Goal: Task Accomplishment & Management: Manage account settings

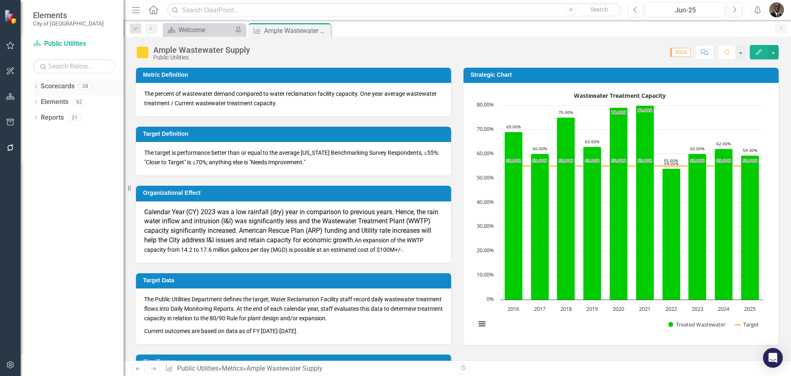
click at [66, 84] on link "Scorecards" at bounding box center [58, 86] width 34 height 9
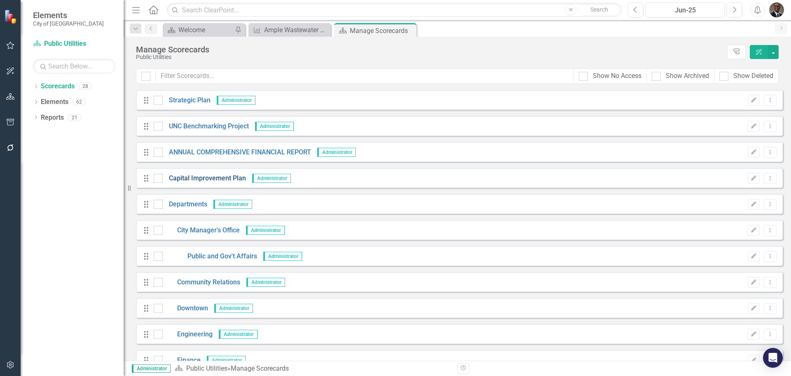
click at [211, 174] on link "Capital Improvement Plan" at bounding box center [204, 178] width 83 height 9
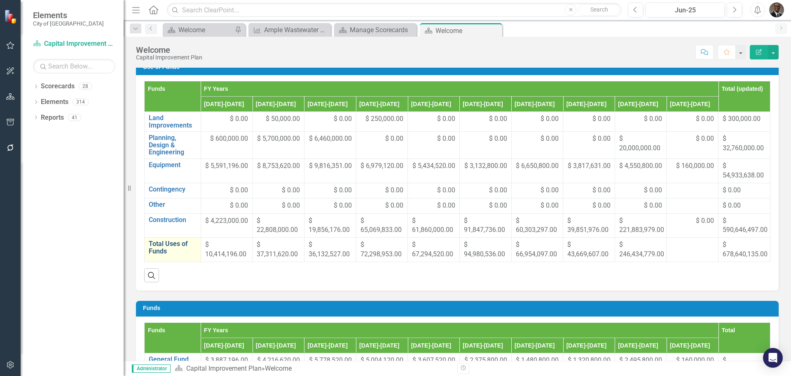
scroll to position [247, 0]
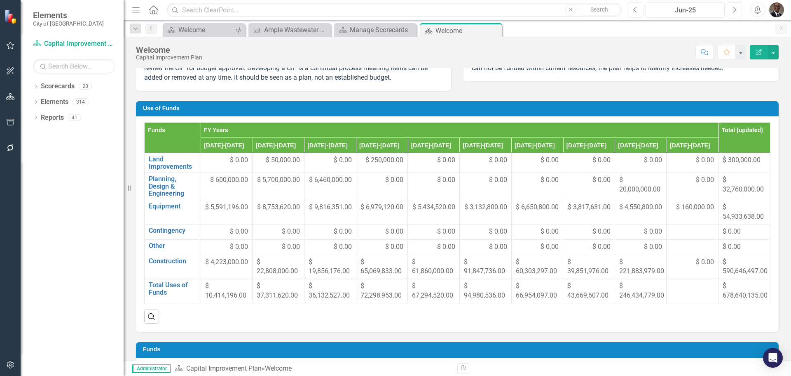
click at [735, 9] on icon "Next" at bounding box center [734, 9] width 5 height 7
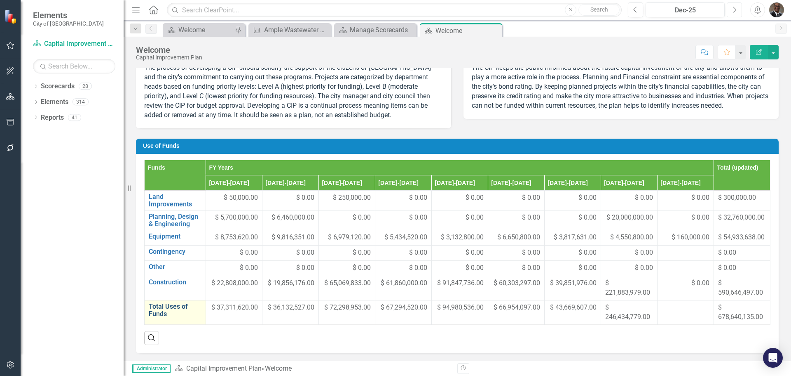
scroll to position [206, 0]
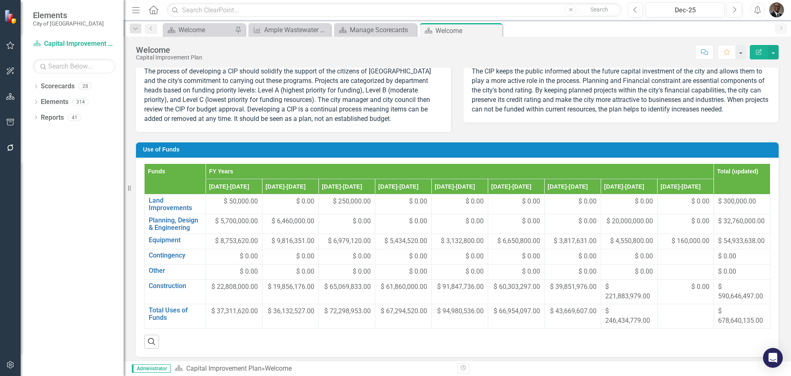
click at [155, 178] on th "Funds" at bounding box center [175, 179] width 61 height 31
click at [155, 178] on th "Funds Sort Ascending" at bounding box center [175, 179] width 61 height 31
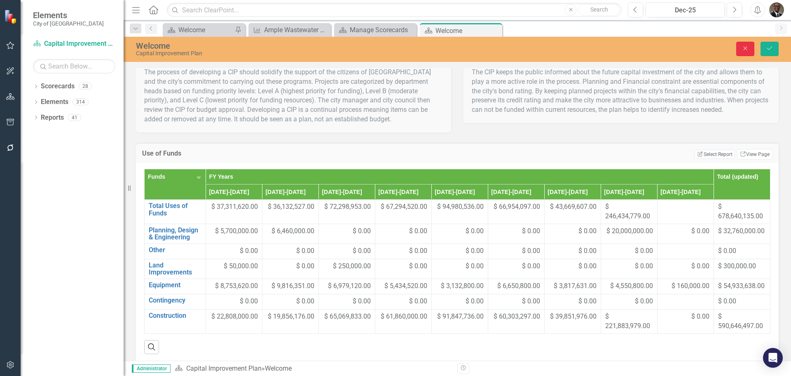
click at [742, 48] on button "Close" at bounding box center [746, 49] width 18 height 14
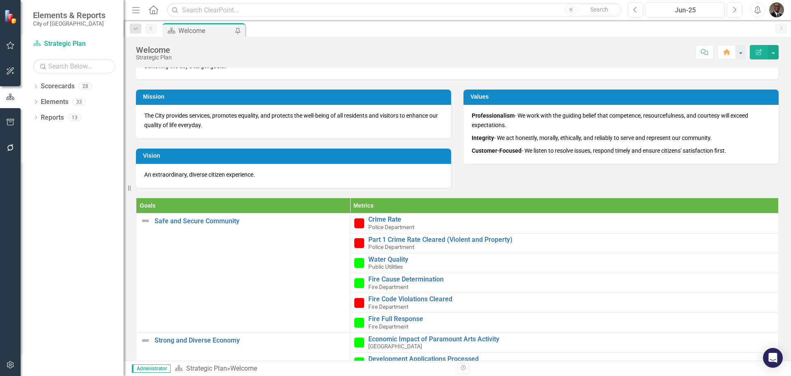
scroll to position [165, 0]
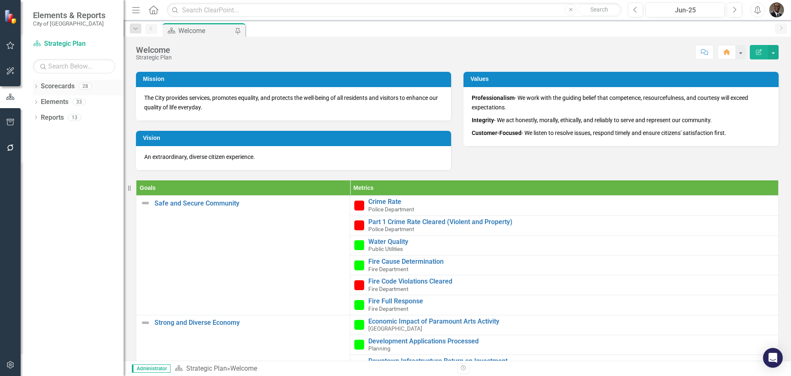
click at [64, 86] on link "Scorecards" at bounding box center [58, 86] width 34 height 9
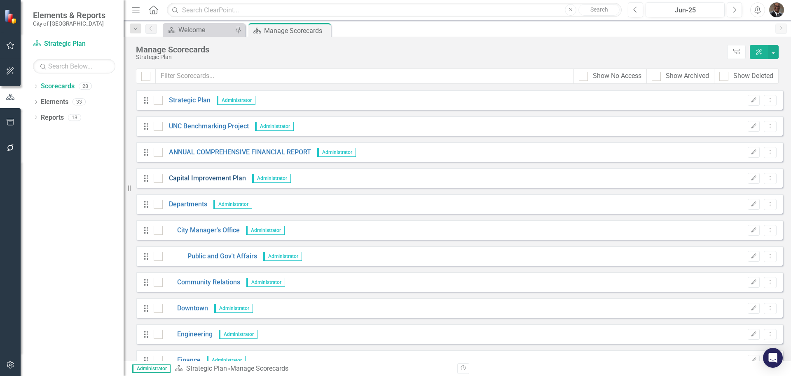
click at [198, 176] on link "Capital Improvement Plan" at bounding box center [204, 178] width 83 height 9
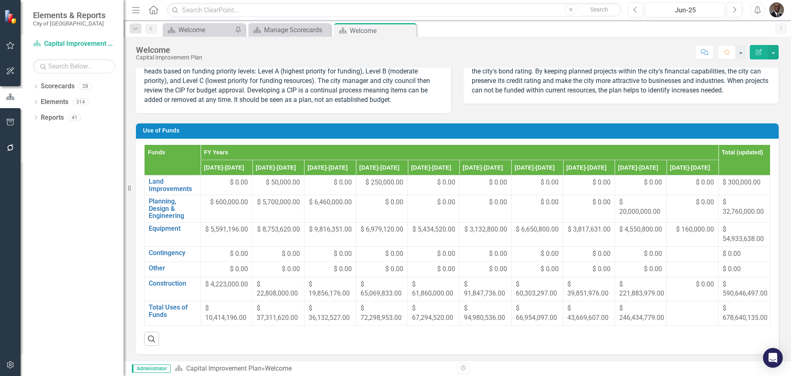
scroll to position [206, 0]
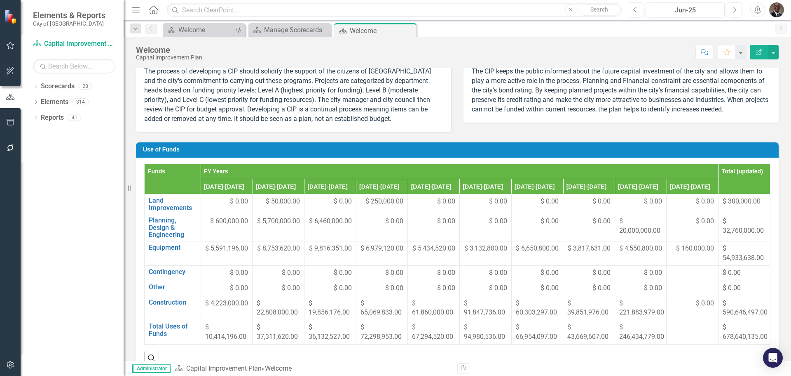
drag, startPoint x: 168, startPoint y: 181, endPoint x: 415, endPoint y: 135, distance: 250.8
click at [415, 131] on div "The process of developing a CIP should solidify the support of the citizens of …" at bounding box center [293, 96] width 315 height 71
click at [772, 50] on button "button" at bounding box center [773, 52] width 11 height 14
click at [754, 63] on link "Edit Edit Scorecard" at bounding box center [745, 67] width 67 height 15
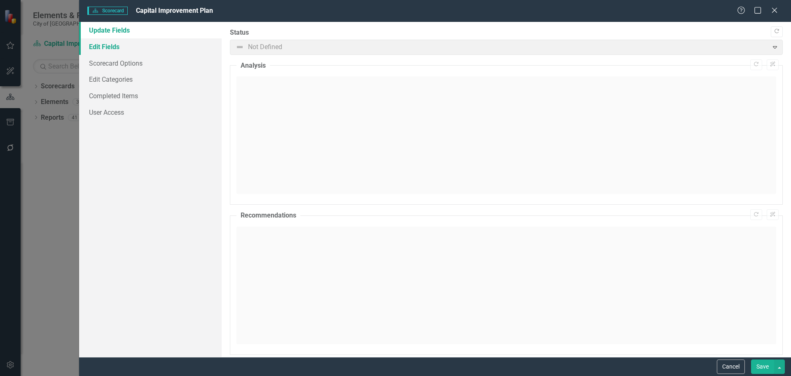
click at [104, 45] on link "Edit Fields" at bounding box center [150, 46] width 143 height 16
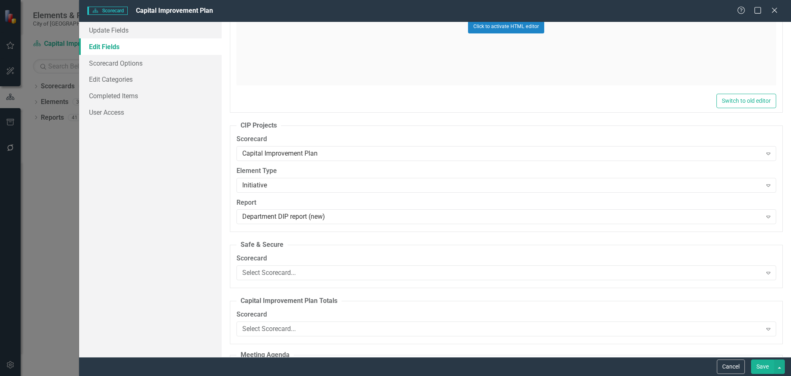
scroll to position [0, 0]
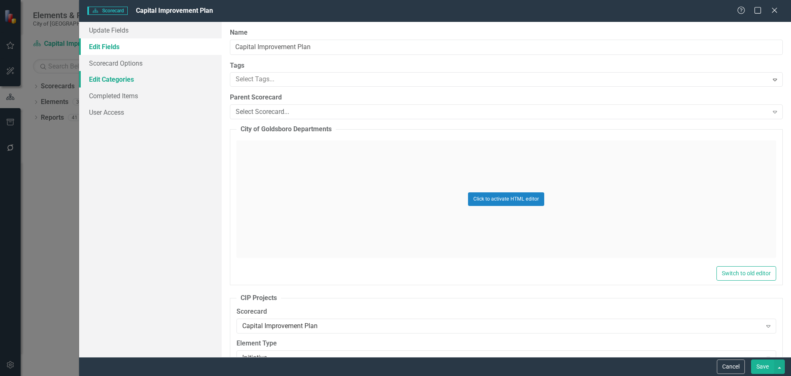
click at [103, 77] on link "Edit Categories" at bounding box center [150, 79] width 143 height 16
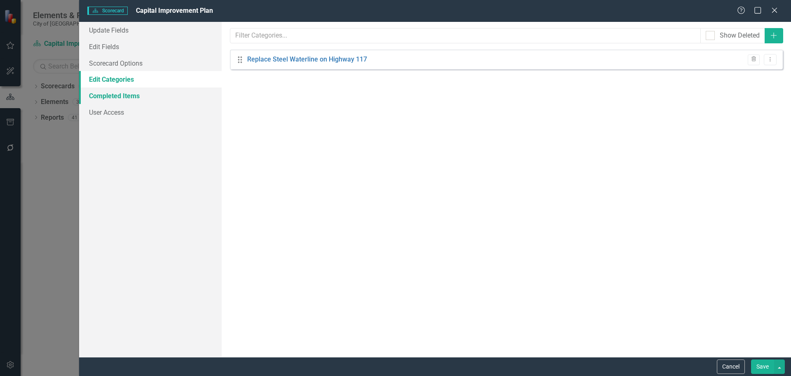
click at [103, 94] on link "Completed Items" at bounding box center [150, 95] width 143 height 16
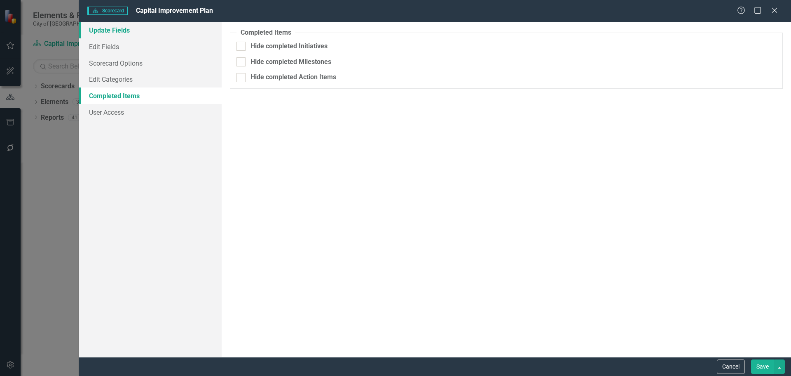
click at [107, 26] on link "Update Fields" at bounding box center [150, 30] width 143 height 16
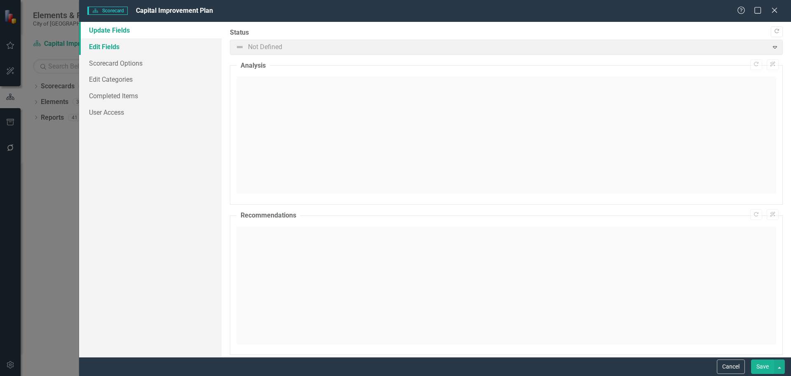
click at [105, 47] on link "Edit Fields" at bounding box center [150, 46] width 143 height 16
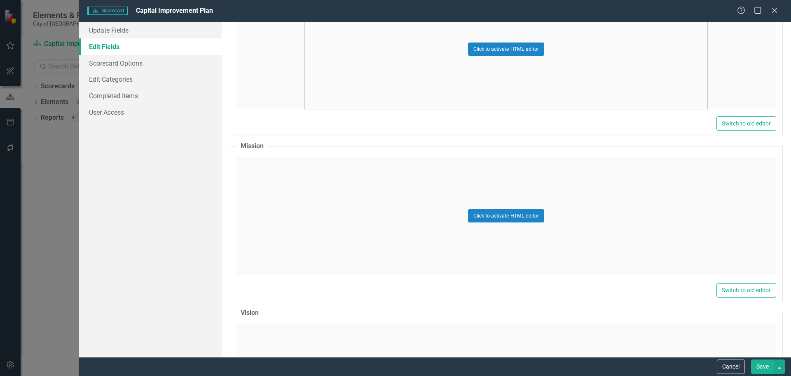
scroll to position [1484, 0]
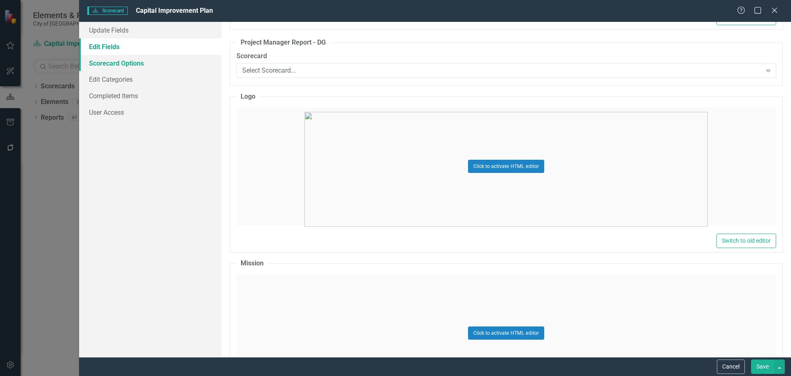
click at [101, 60] on link "Scorecard Options" at bounding box center [150, 63] width 143 height 16
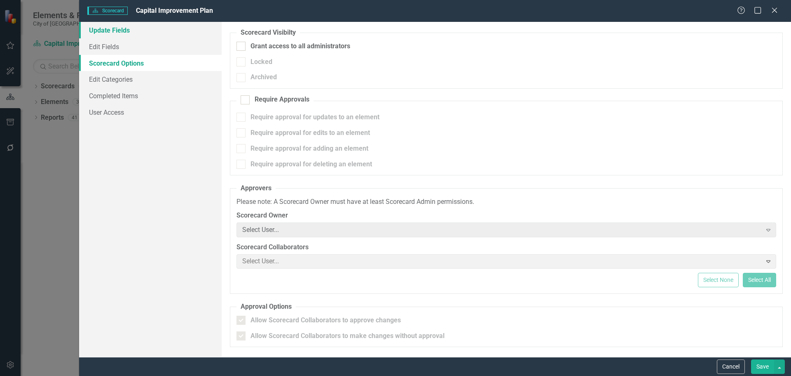
click at [115, 29] on link "Update Fields" at bounding box center [150, 30] width 143 height 16
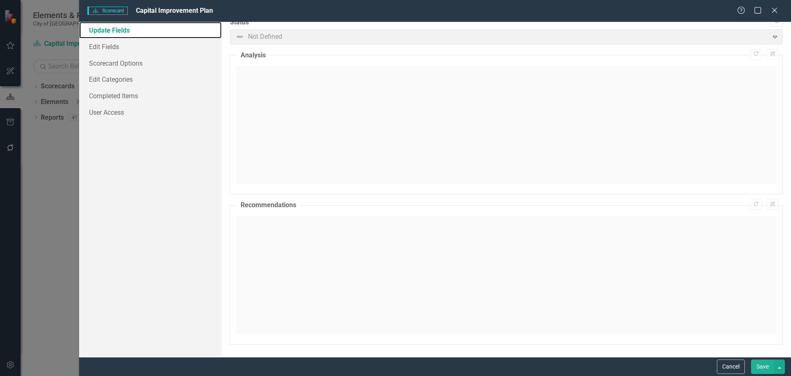
scroll to position [0, 0]
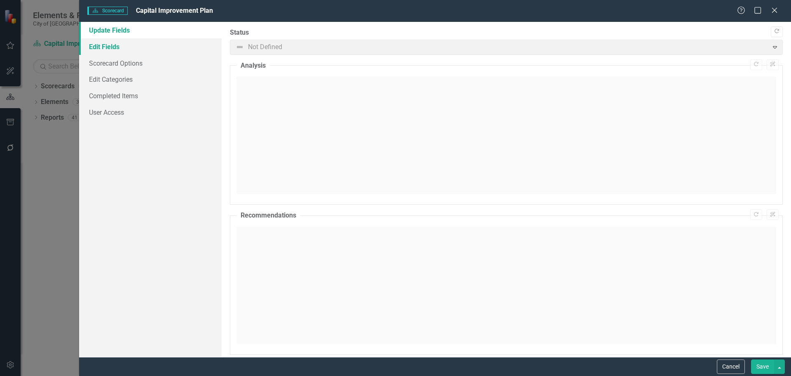
click at [104, 45] on link "Edit Fields" at bounding box center [150, 46] width 143 height 16
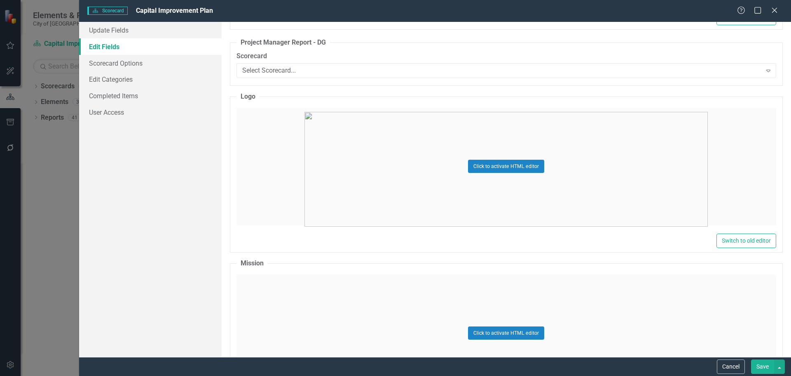
scroll to position [1484, 0]
click at [765, 69] on icon "Expand" at bounding box center [769, 70] width 8 height 7
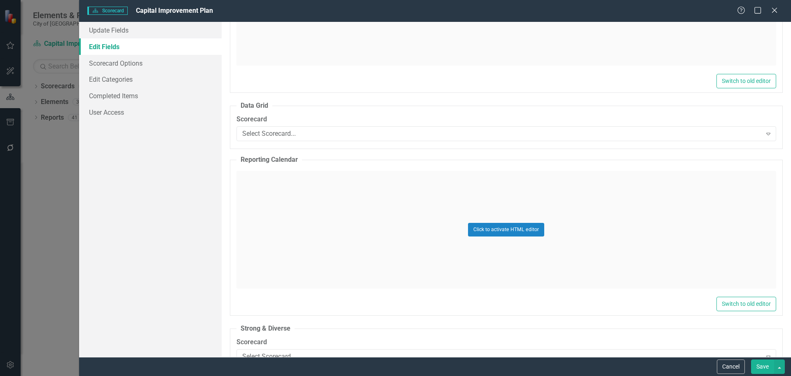
scroll to position [2143, 0]
click at [765, 134] on icon "Expand" at bounding box center [769, 132] width 8 height 7
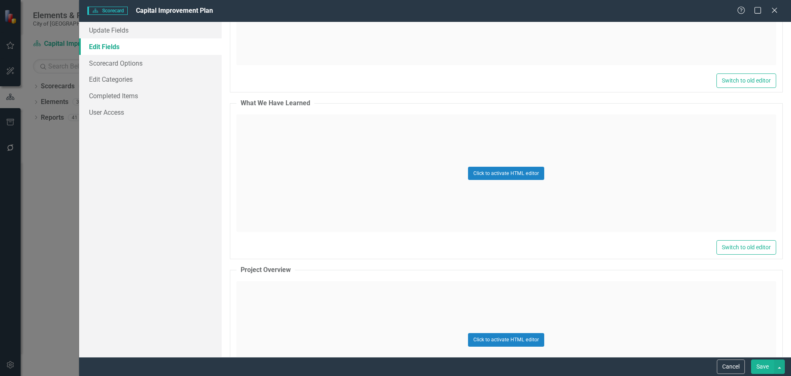
scroll to position [2762, 0]
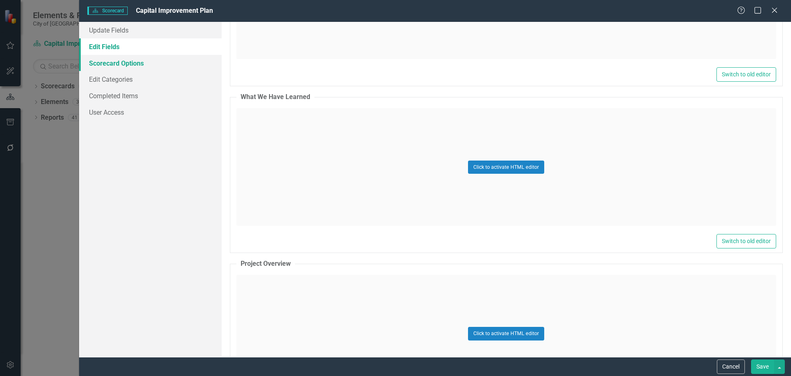
click at [107, 60] on link "Scorecard Options" at bounding box center [150, 63] width 143 height 16
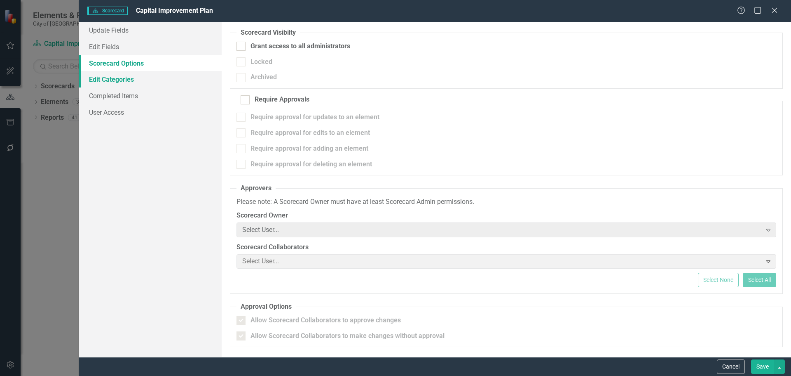
click at [117, 78] on link "Edit Categories" at bounding box center [150, 79] width 143 height 16
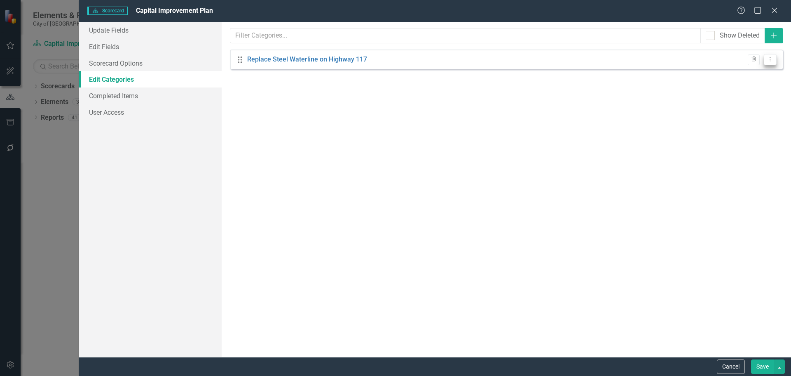
click at [771, 59] on icon "Dropdown Menu" at bounding box center [770, 58] width 7 height 5
click at [329, 166] on div "Categories can be used to organize objectives in your scorecard into themes, pe…" at bounding box center [507, 189] width 570 height 335
click at [775, 7] on icon "Close" at bounding box center [775, 10] width 10 height 8
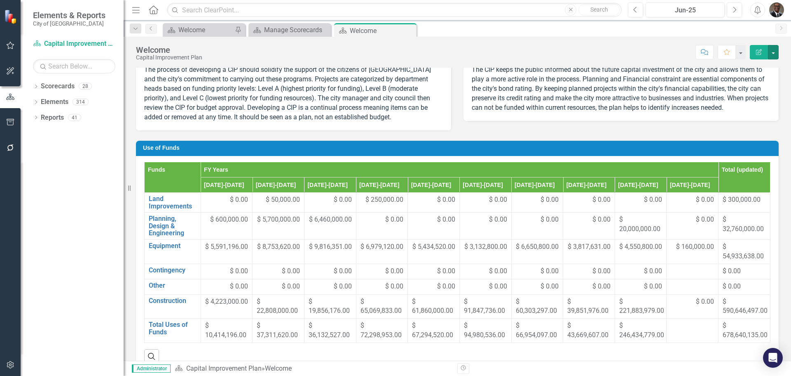
scroll to position [206, 0]
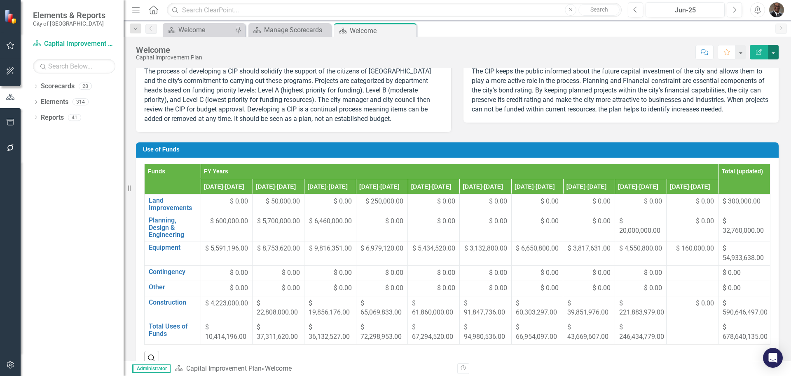
click at [774, 46] on button "button" at bounding box center [773, 52] width 11 height 14
click at [760, 83] on link "Edit Report Edit Layout" at bounding box center [745, 82] width 67 height 15
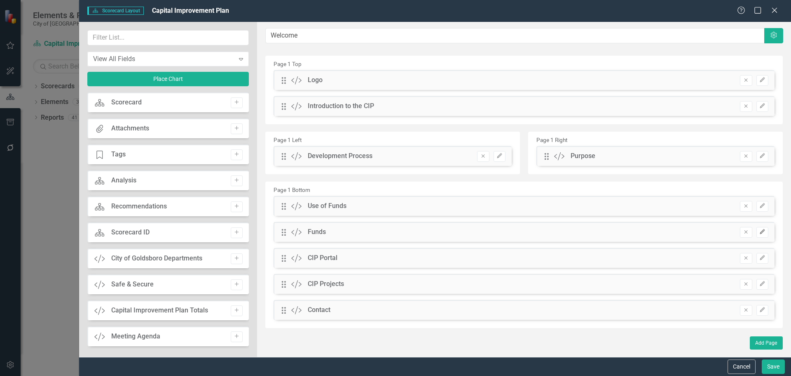
click at [762, 230] on icon "Edit" at bounding box center [763, 231] width 6 height 5
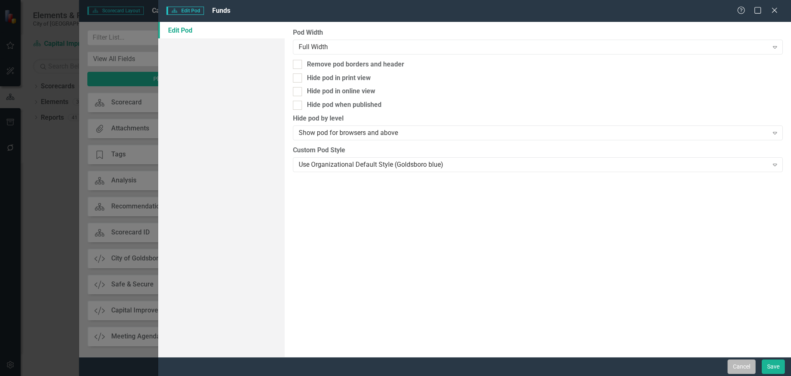
click at [745, 365] on button "Cancel" at bounding box center [742, 366] width 28 height 14
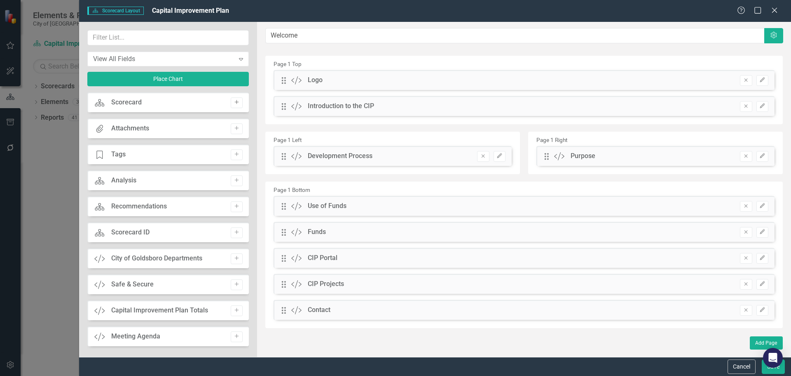
click at [235, 101] on icon "Add" at bounding box center [237, 102] width 6 height 5
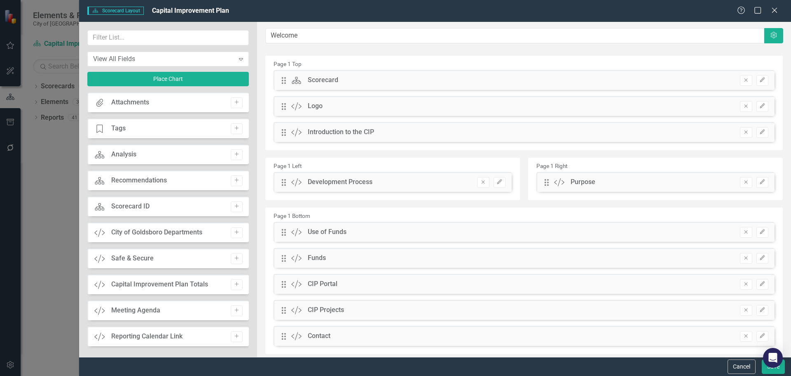
scroll to position [41, 0]
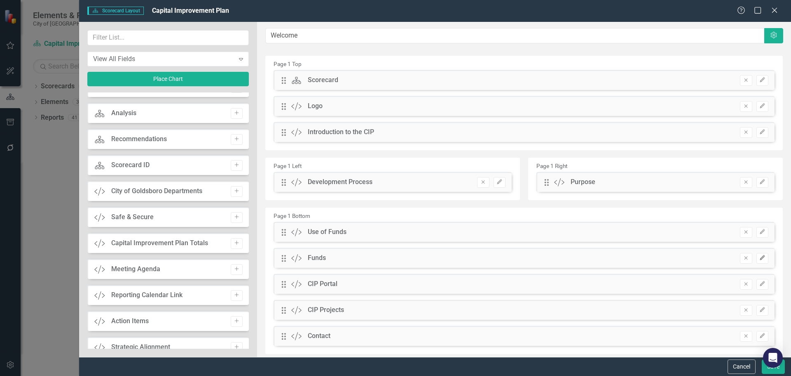
click at [760, 256] on icon "Edit" at bounding box center [763, 257] width 6 height 5
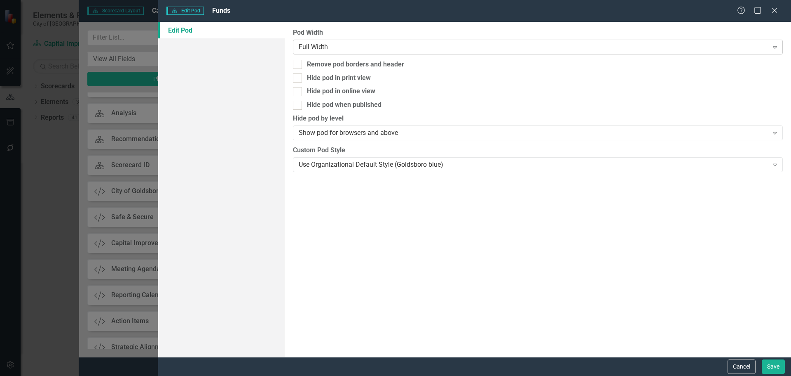
click at [776, 46] on icon at bounding box center [775, 47] width 4 height 2
click at [735, 364] on button "Cancel" at bounding box center [742, 366] width 28 height 14
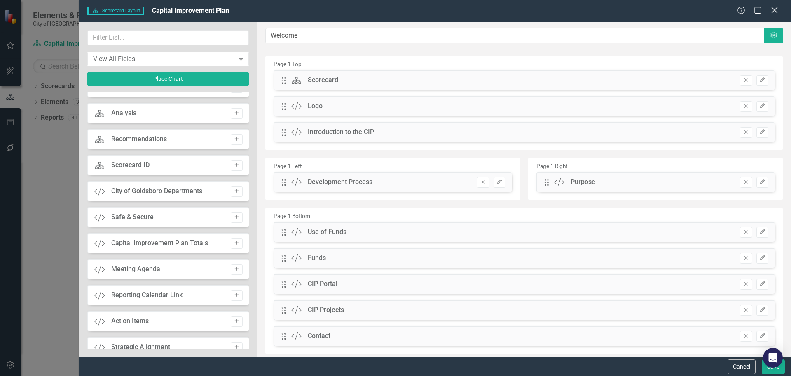
click at [772, 8] on icon "Close" at bounding box center [775, 10] width 10 height 8
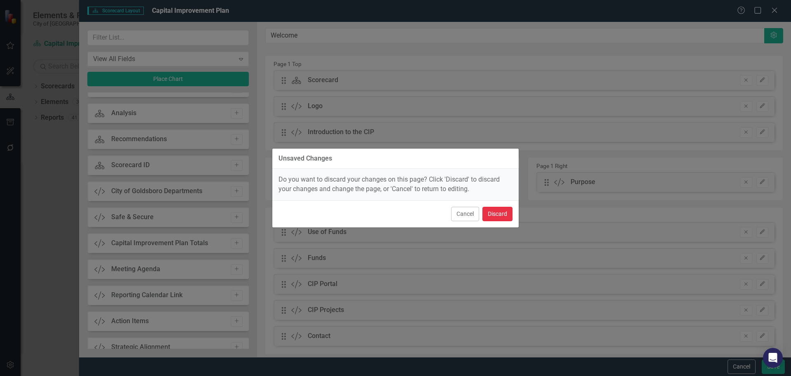
click at [500, 214] on button "Discard" at bounding box center [498, 214] width 30 height 14
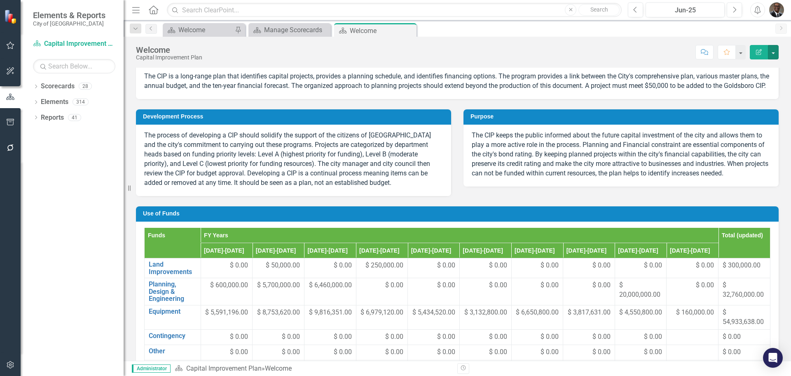
scroll to position [0, 0]
